Goal: Task Accomplishment & Management: Manage account settings

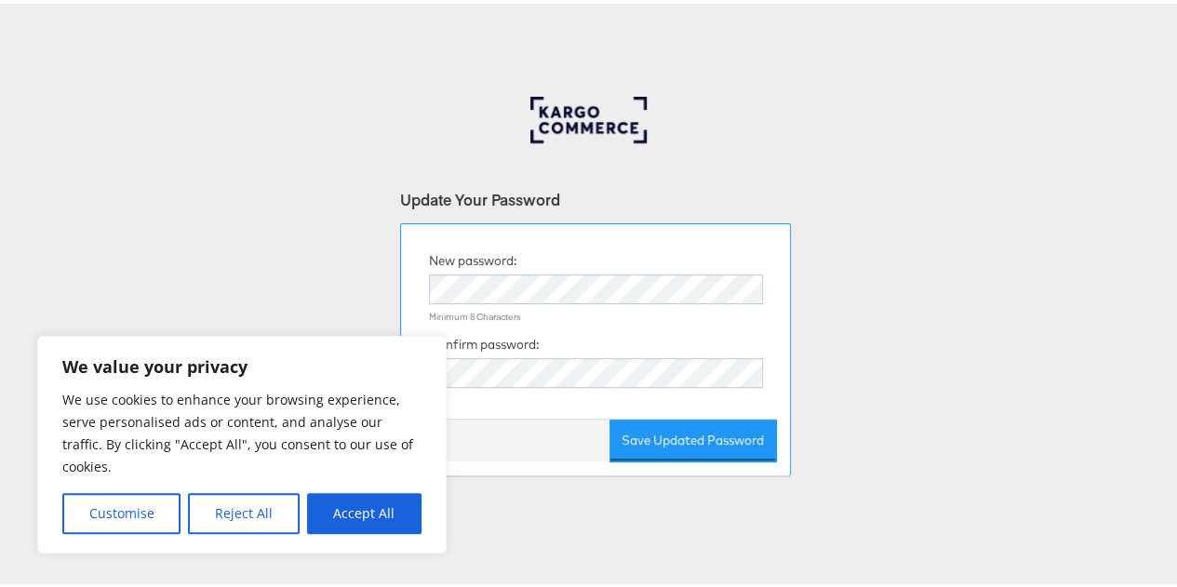
click at [592, 232] on div "New password: Minimum 8 Characters Confirm password: Save Updated Password" at bounding box center [595, 346] width 391 height 252
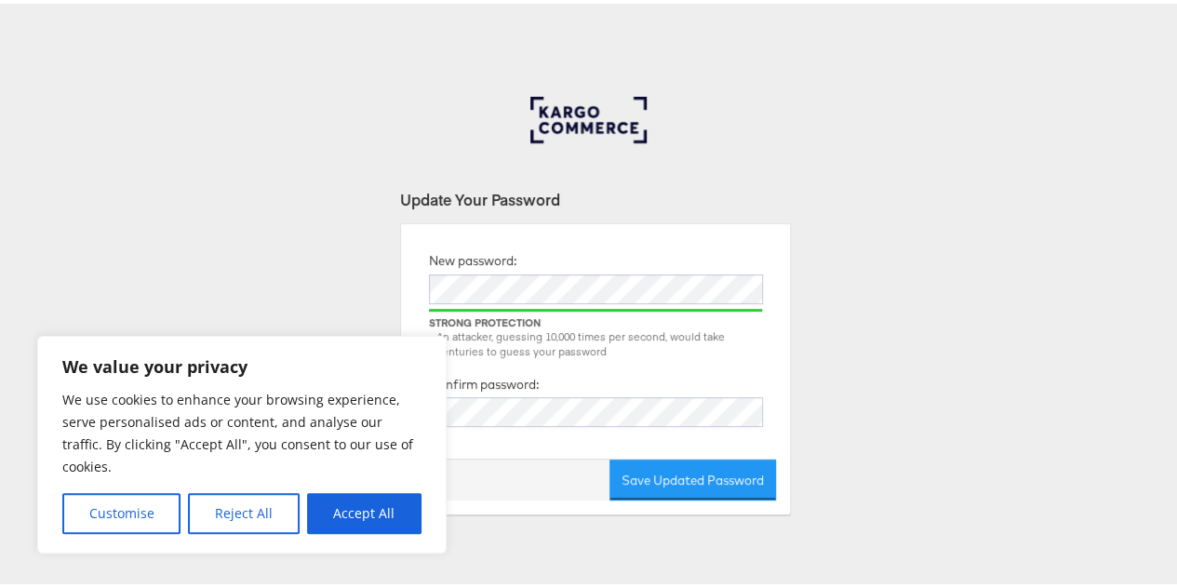
click at [568, 543] on div "Update Your Password New password: Strong Protection An attacker, guessing 10,0…" at bounding box center [595, 558] width 1191 height 931
drag, startPoint x: 356, startPoint y: 519, endPoint x: 493, endPoint y: 521, distance: 136.8
click at [359, 520] on button "Accept All" at bounding box center [364, 510] width 114 height 41
checkbox input "true"
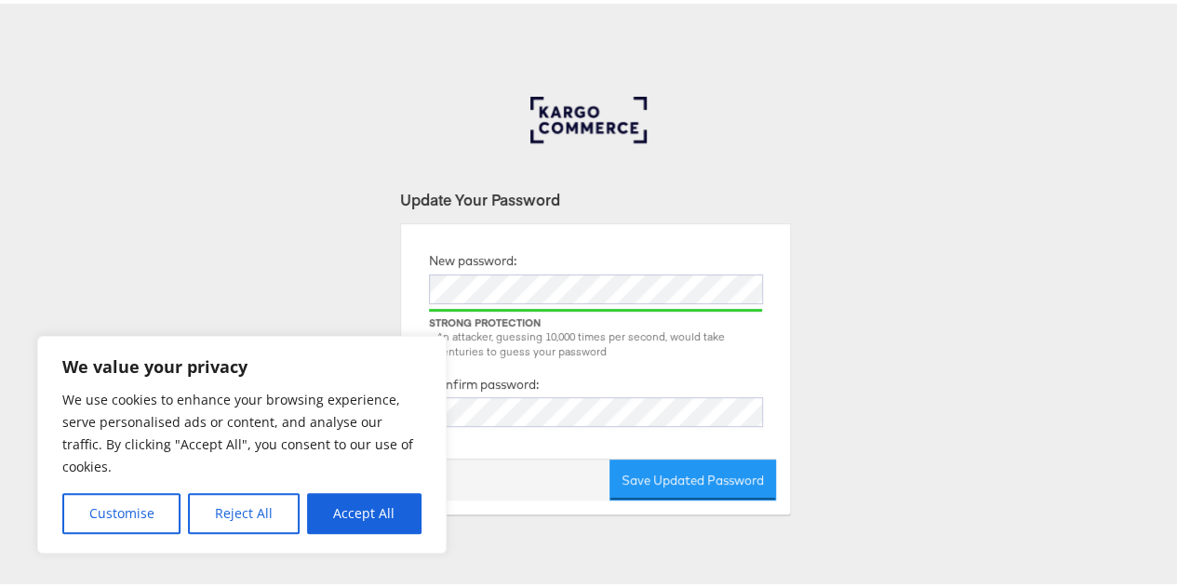
checkbox input "true"
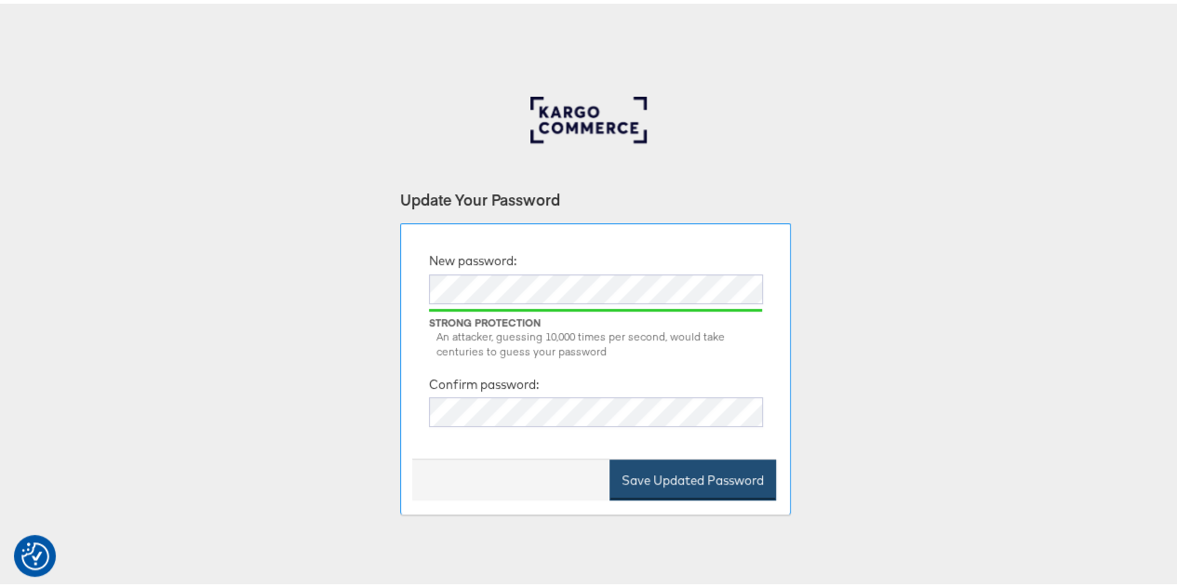
click at [644, 475] on button "Save Updated Password" at bounding box center [693, 477] width 167 height 42
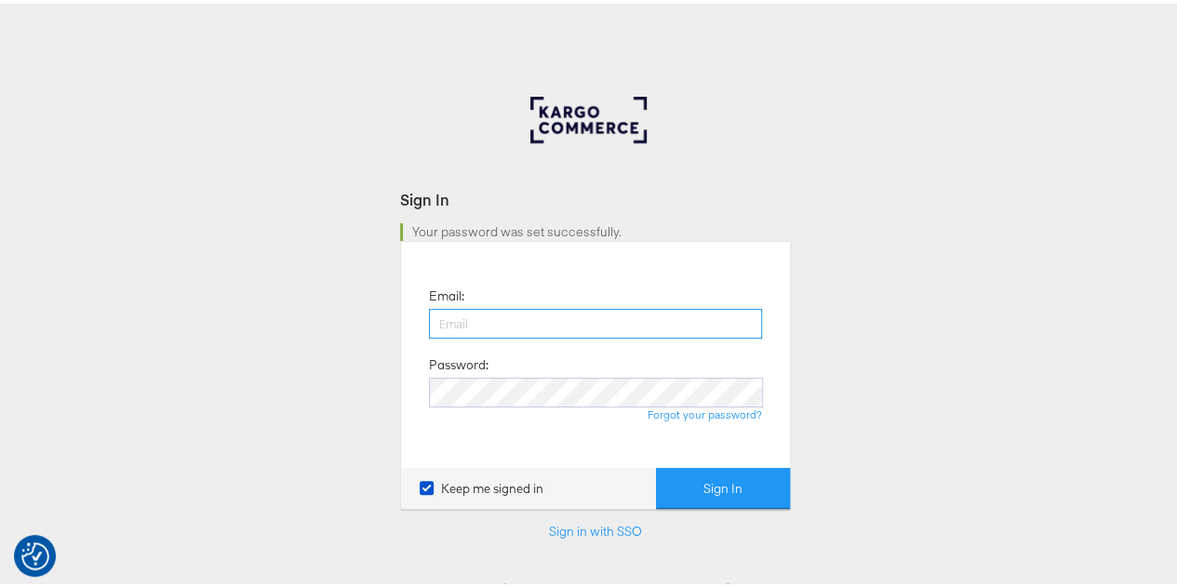
click at [480, 323] on input "email" at bounding box center [595, 320] width 333 height 30
type input "lauren.stang@dcsg.com"
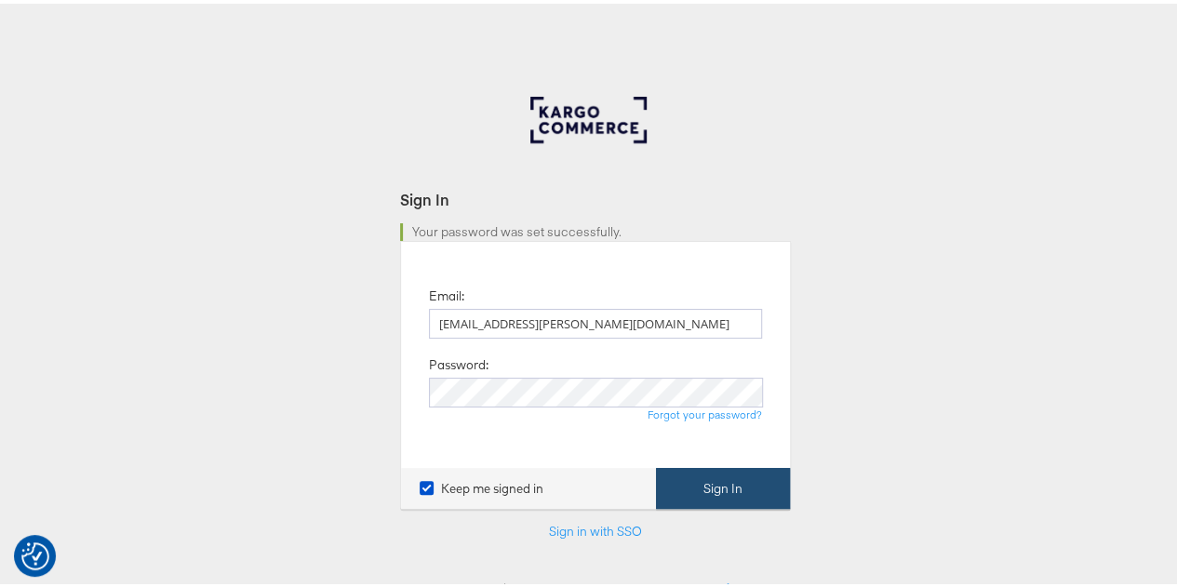
click at [722, 487] on button "Sign In" at bounding box center [723, 485] width 134 height 42
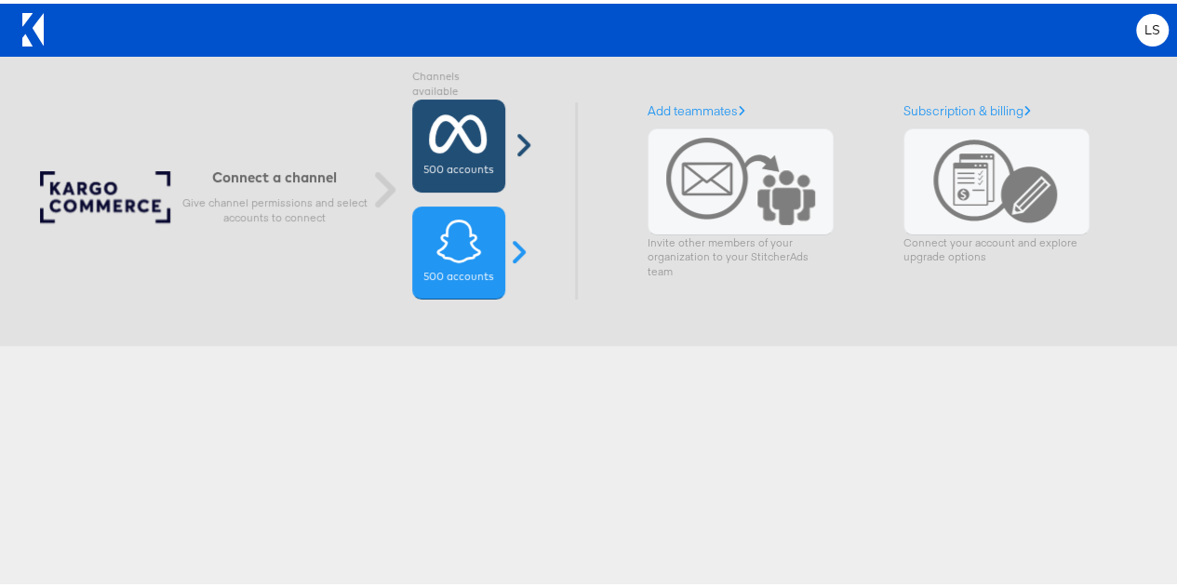
click at [455, 147] on icon at bounding box center [458, 130] width 59 height 47
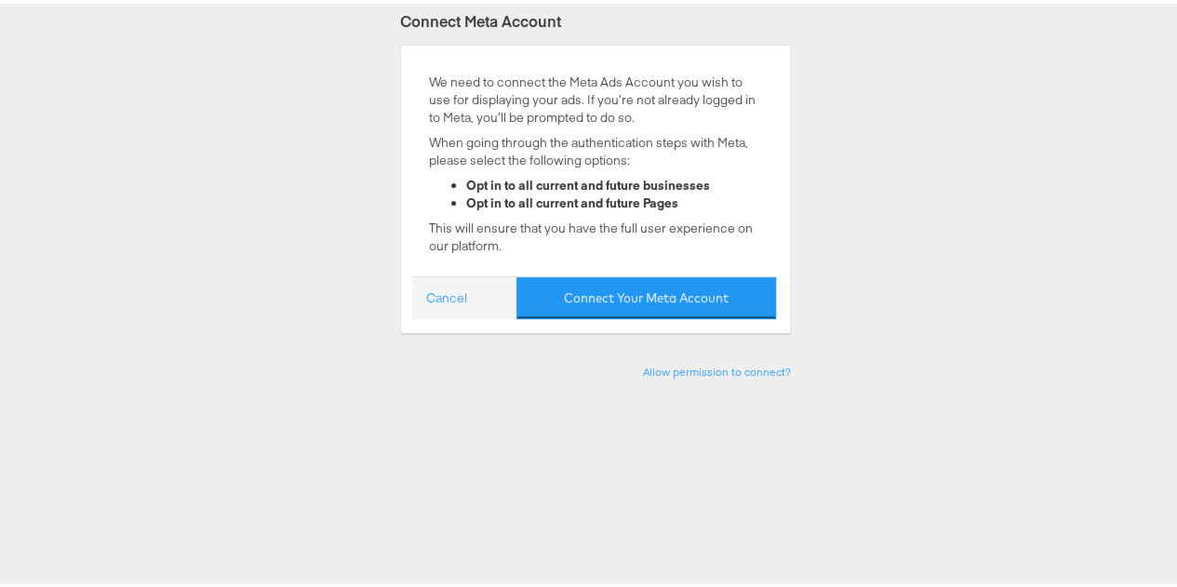
scroll to position [279, 0]
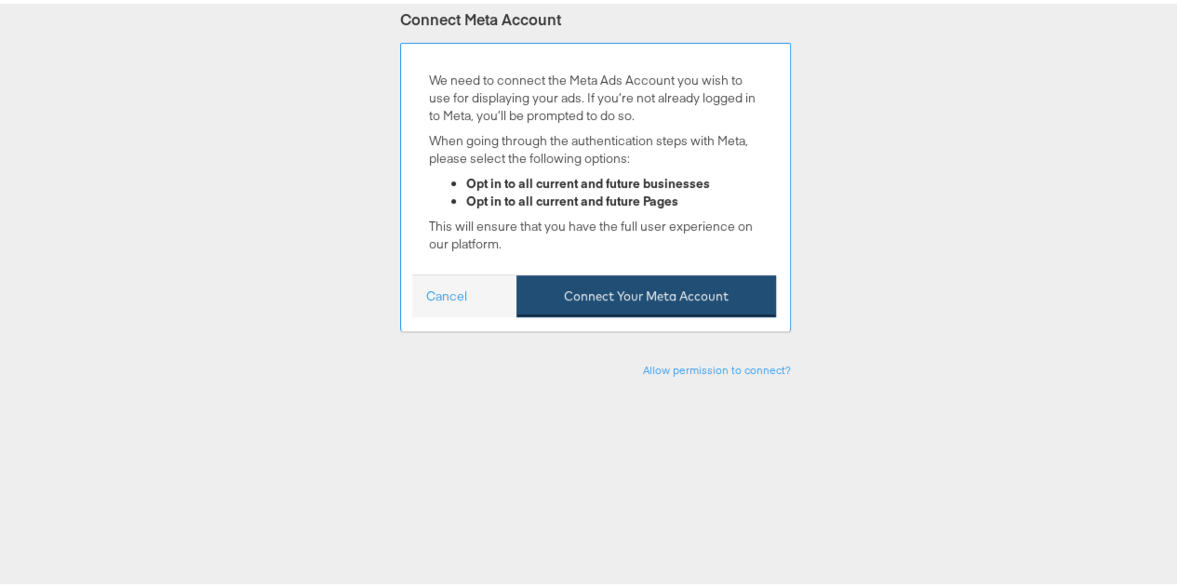
click at [652, 293] on button "Connect Your Meta Account" at bounding box center [647, 293] width 260 height 42
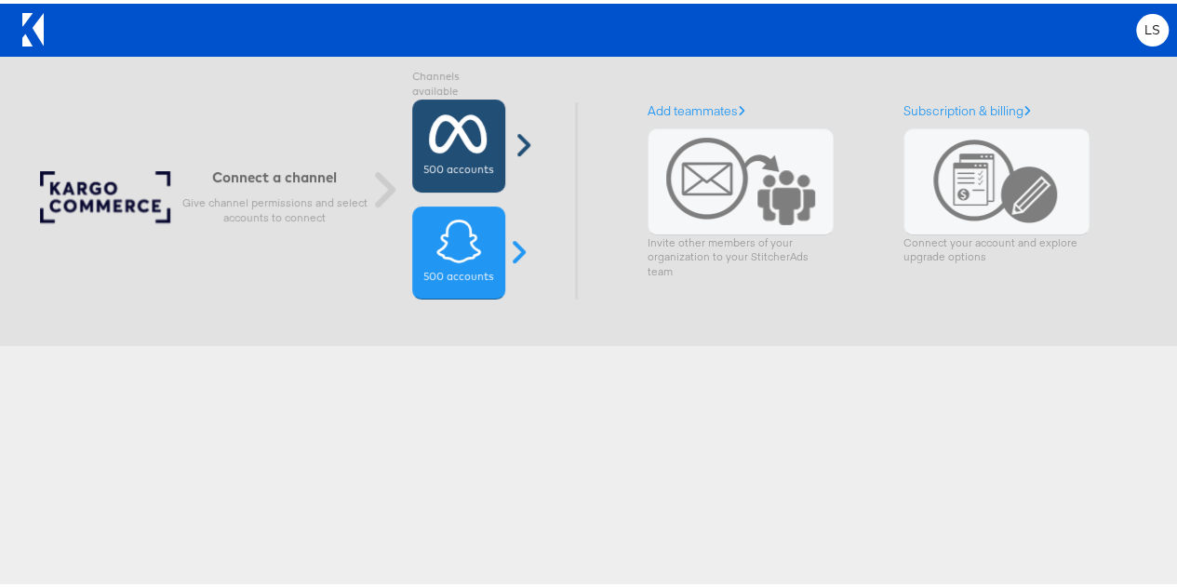
click at [458, 152] on icon at bounding box center [458, 130] width 59 height 47
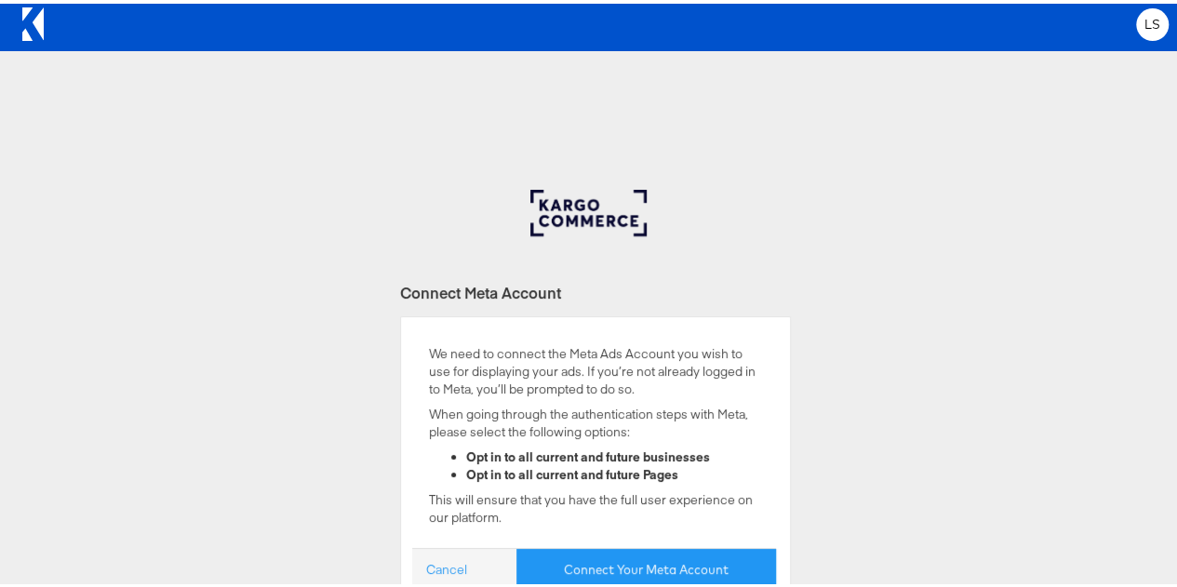
scroll to position [186, 0]
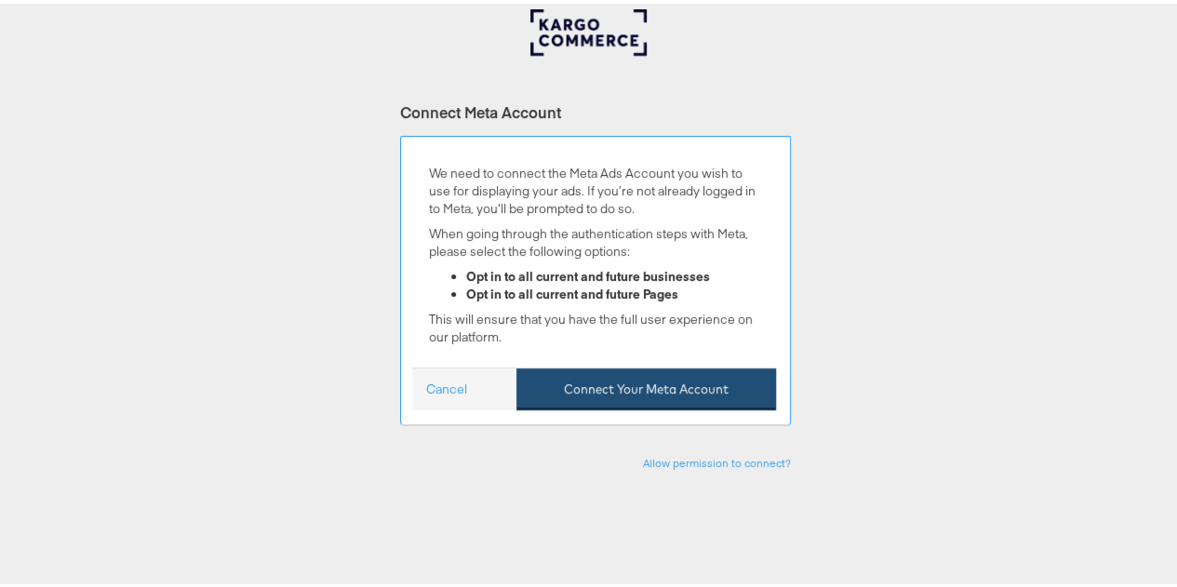
click at [659, 384] on button "Connect Your Meta Account" at bounding box center [647, 386] width 260 height 42
